Goal: Task Accomplishment & Management: Manage account settings

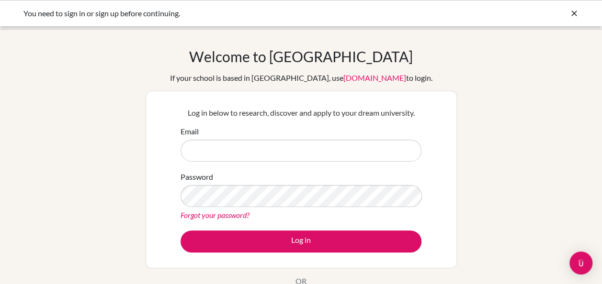
type input "j16733@students.eischools.ae"
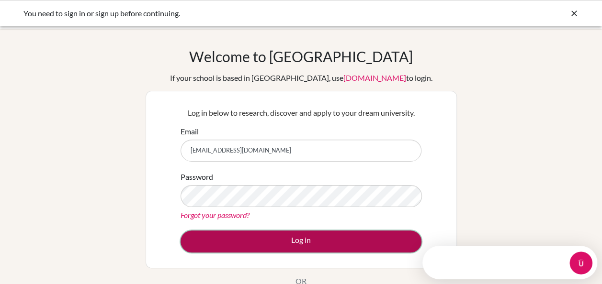
click at [241, 240] on button "Log in" at bounding box center [301, 242] width 241 height 22
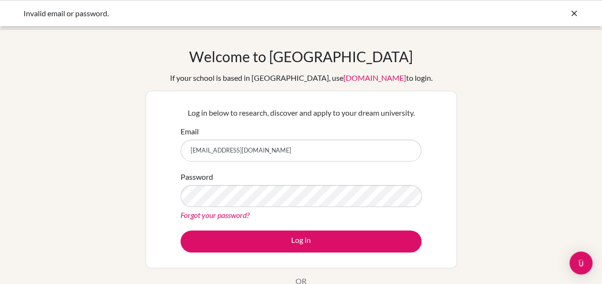
click at [261, 145] on input "j16733@students.eischools.ae" at bounding box center [301, 151] width 241 height 22
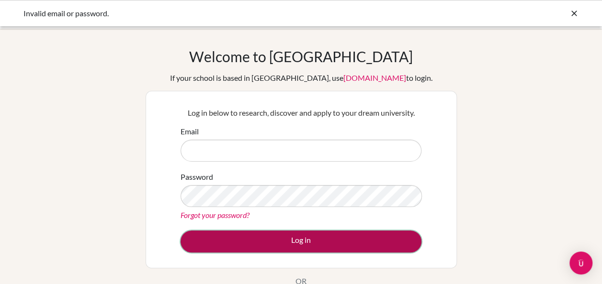
click at [262, 243] on button "Log in" at bounding box center [301, 242] width 241 height 22
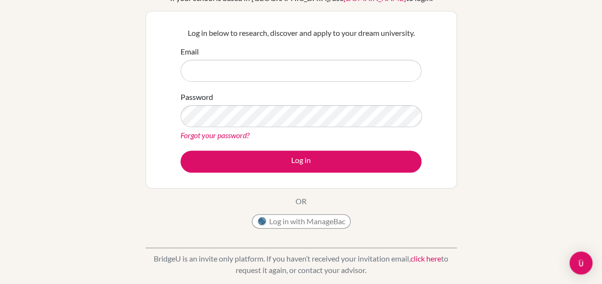
scroll to position [82, 0]
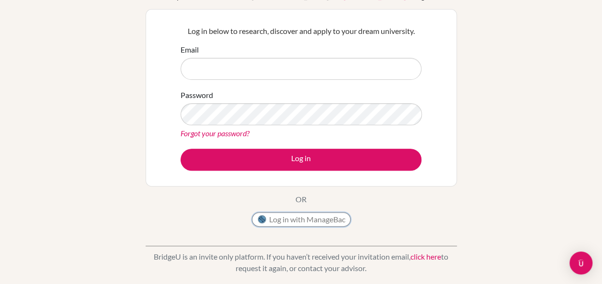
click at [304, 220] on button "Log in with ManageBac" at bounding box center [301, 220] width 99 height 14
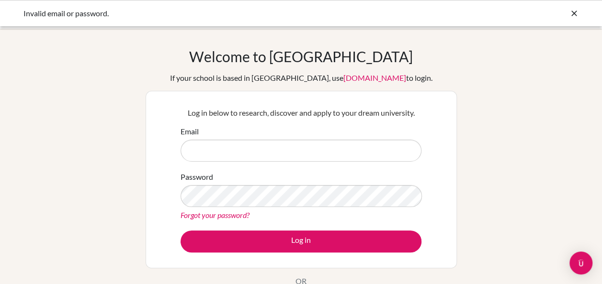
click at [264, 155] on input "Email" at bounding box center [301, 151] width 241 height 22
type input "j16733@students.eischools.ae"
click at [216, 217] on link "Forgot your password?" at bounding box center [215, 215] width 69 height 9
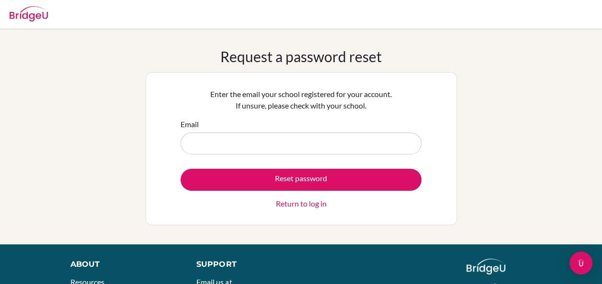
click at [226, 149] on input "Email" at bounding box center [301, 144] width 241 height 22
type input "[EMAIL_ADDRESS][DOMAIN_NAME]"
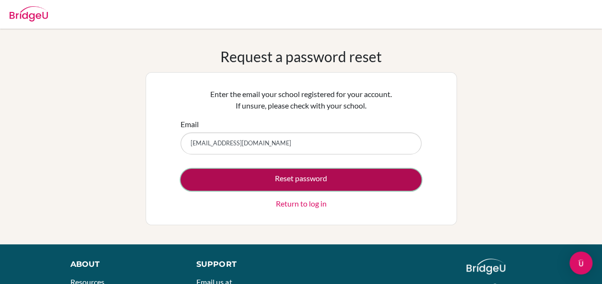
click at [244, 180] on button "Reset password" at bounding box center [301, 180] width 241 height 22
